Goal: Communication & Community: Participate in discussion

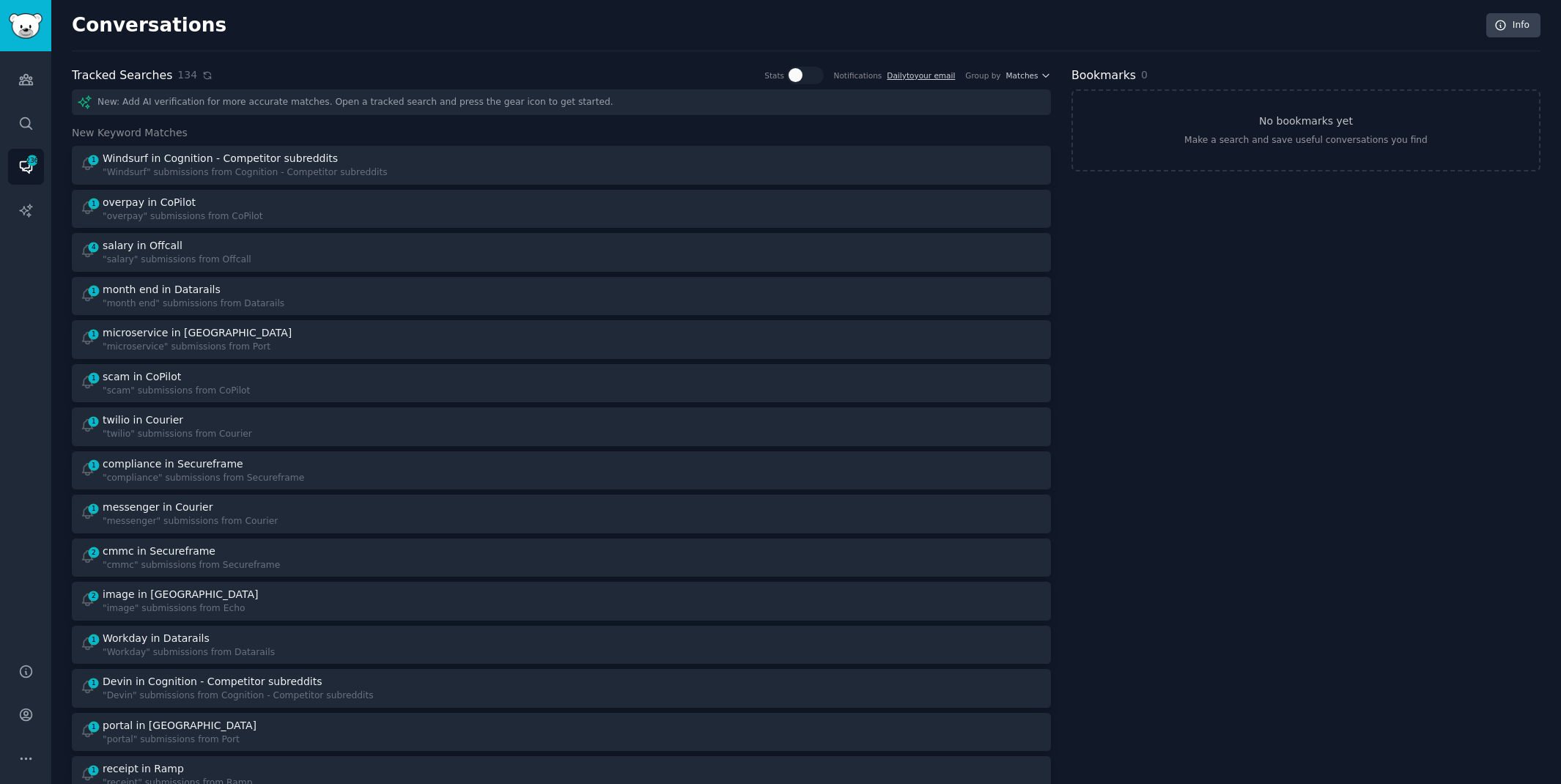
click at [202, 73] on icon at bounding box center [207, 75] width 11 height 11
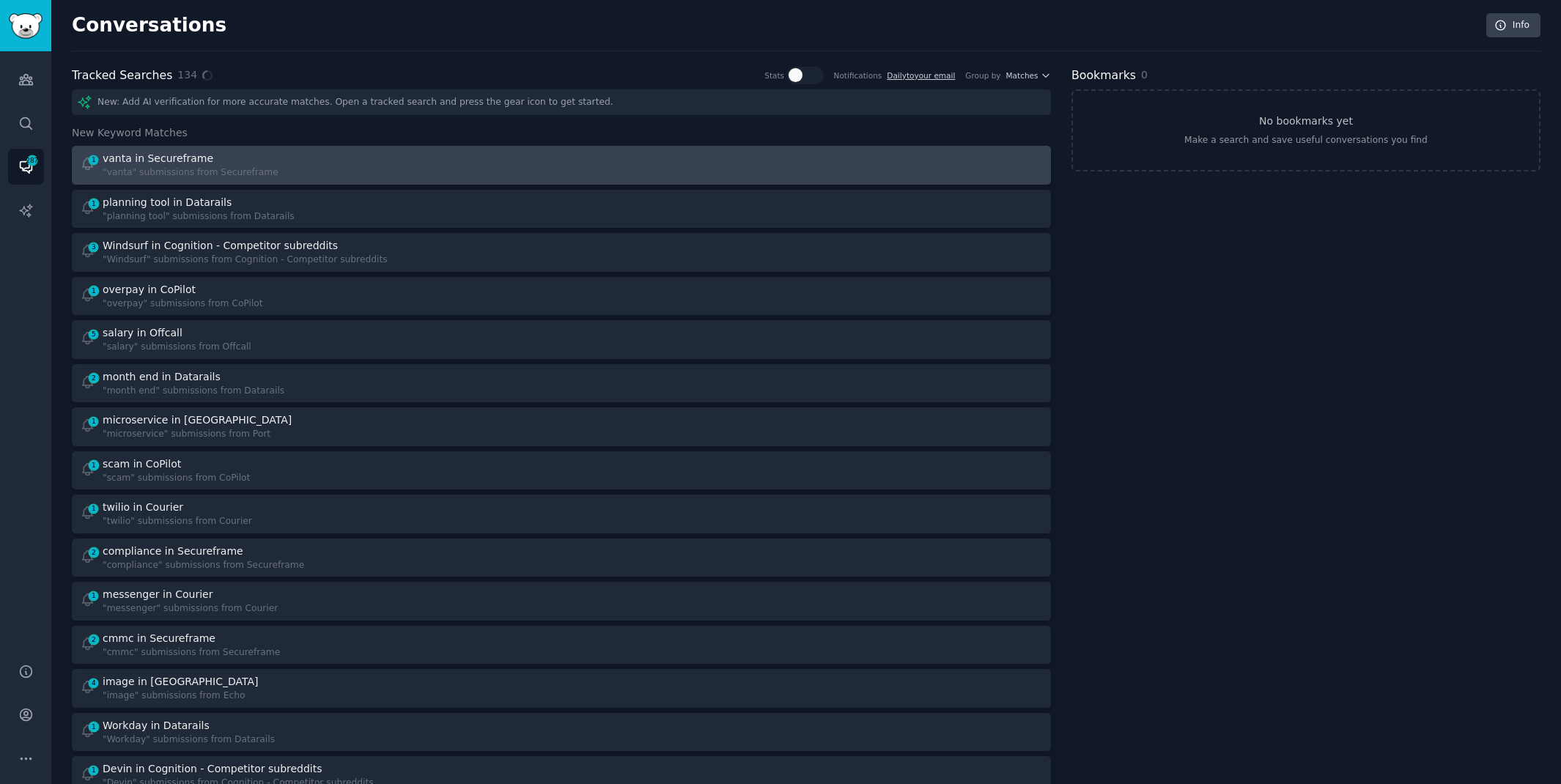
click at [298, 159] on div "1 vanta in Secureframe "vanta" submissions from Secureframe" at bounding box center [315, 165] width 472 height 29
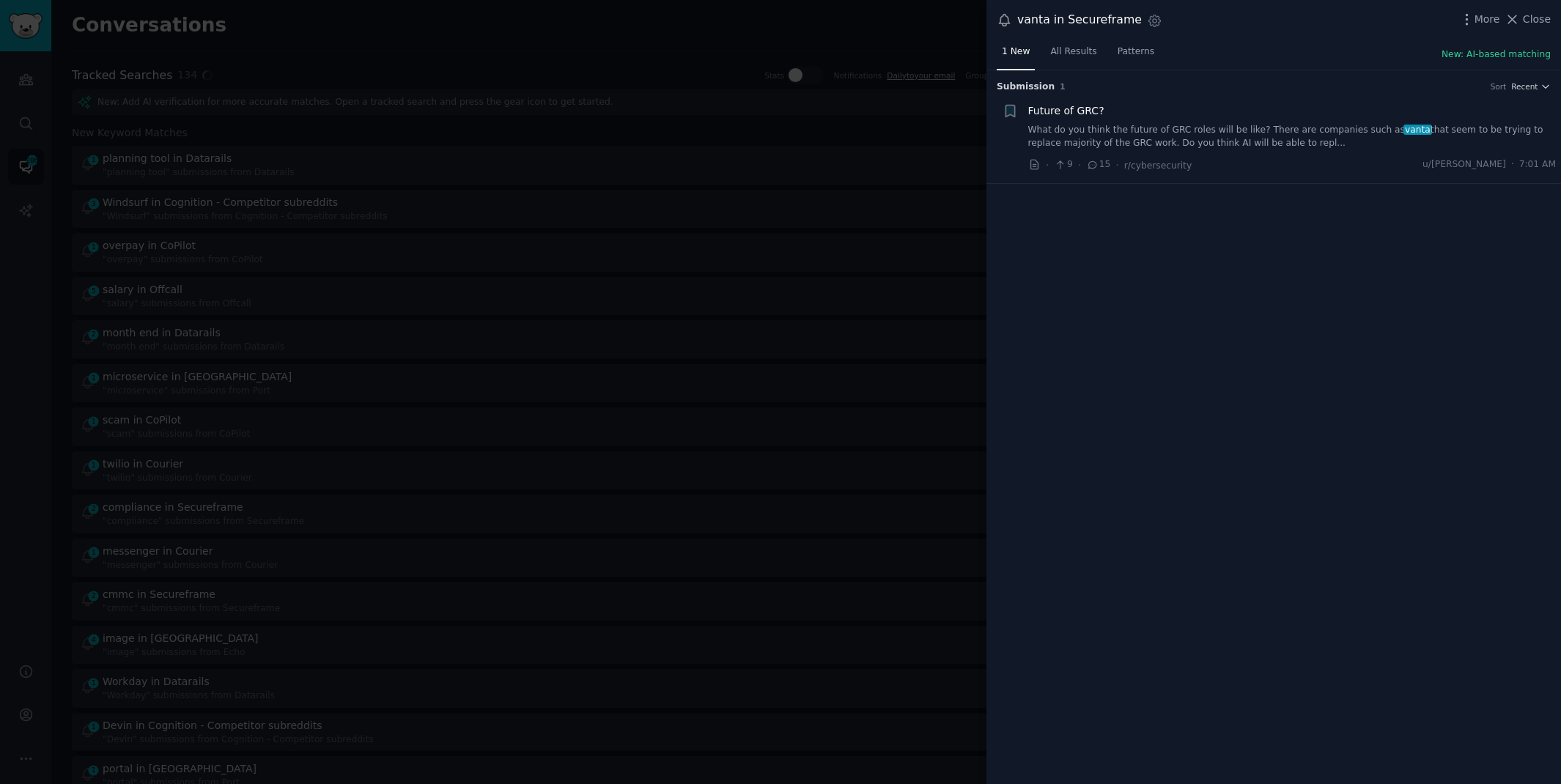
click at [1137, 135] on link "What do you think the future of GRC roles will be like? There are companies suc…" at bounding box center [1293, 136] width 529 height 26
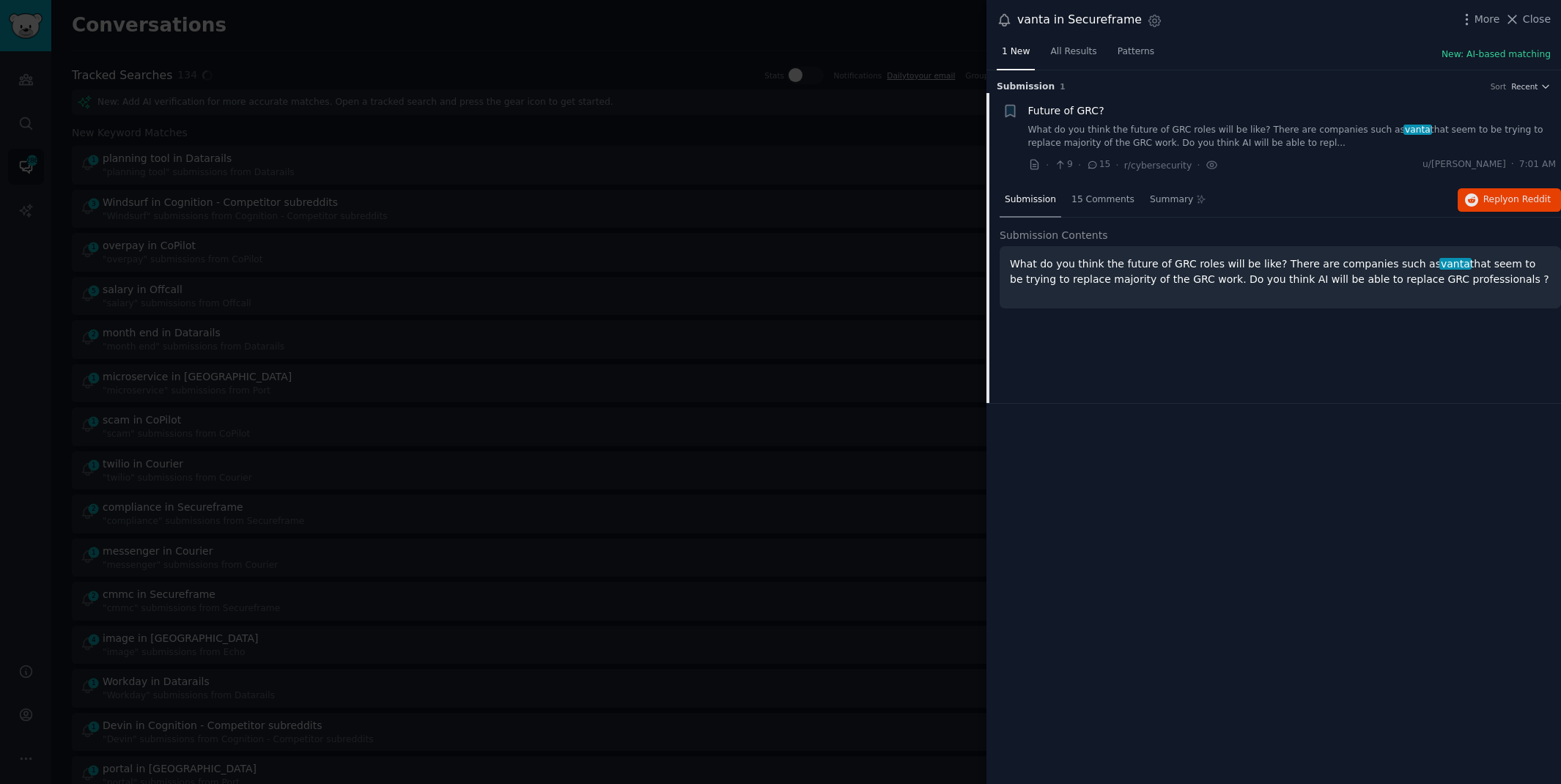
click at [1494, 210] on div "Submission 15 Comments Summary Reply on Reddit" at bounding box center [1280, 201] width 561 height 36
click at [1494, 207] on button "Reply on Reddit" at bounding box center [1510, 200] width 104 height 23
click at [585, 28] on div at bounding box center [780, 392] width 1561 height 784
